Goal: Find specific page/section: Find specific page/section

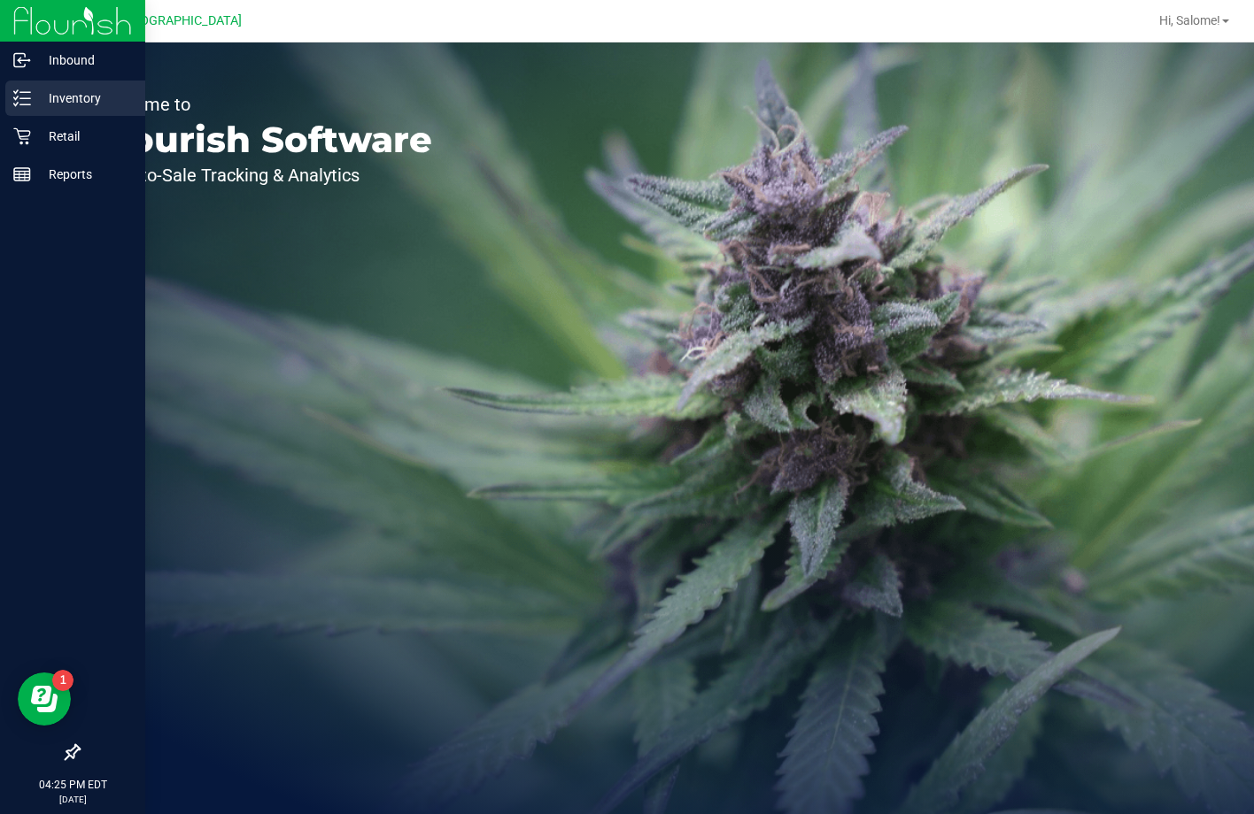
click at [35, 110] on div "Inventory" at bounding box center [75, 98] width 140 height 35
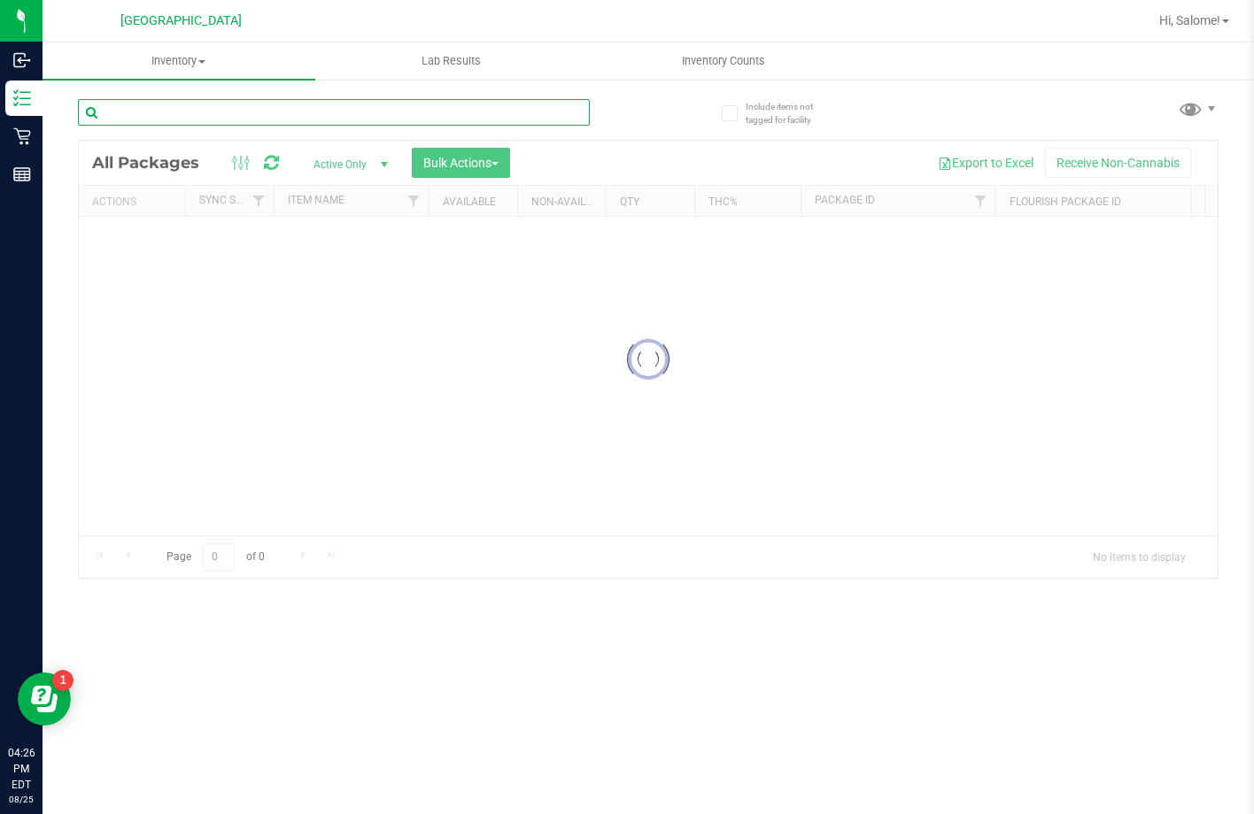
click at [302, 118] on input "text" at bounding box center [334, 112] width 512 height 27
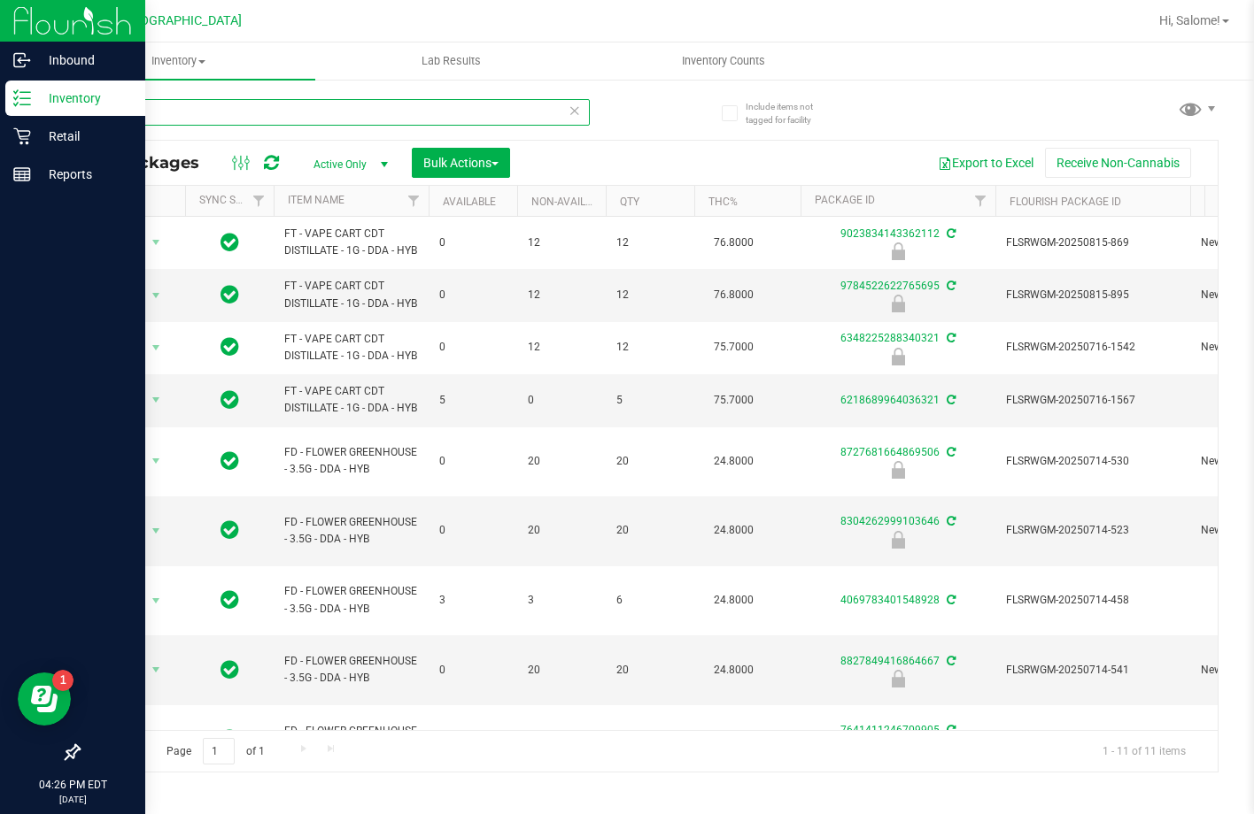
type input "dda"
